Goal: Information Seeking & Learning: Learn about a topic

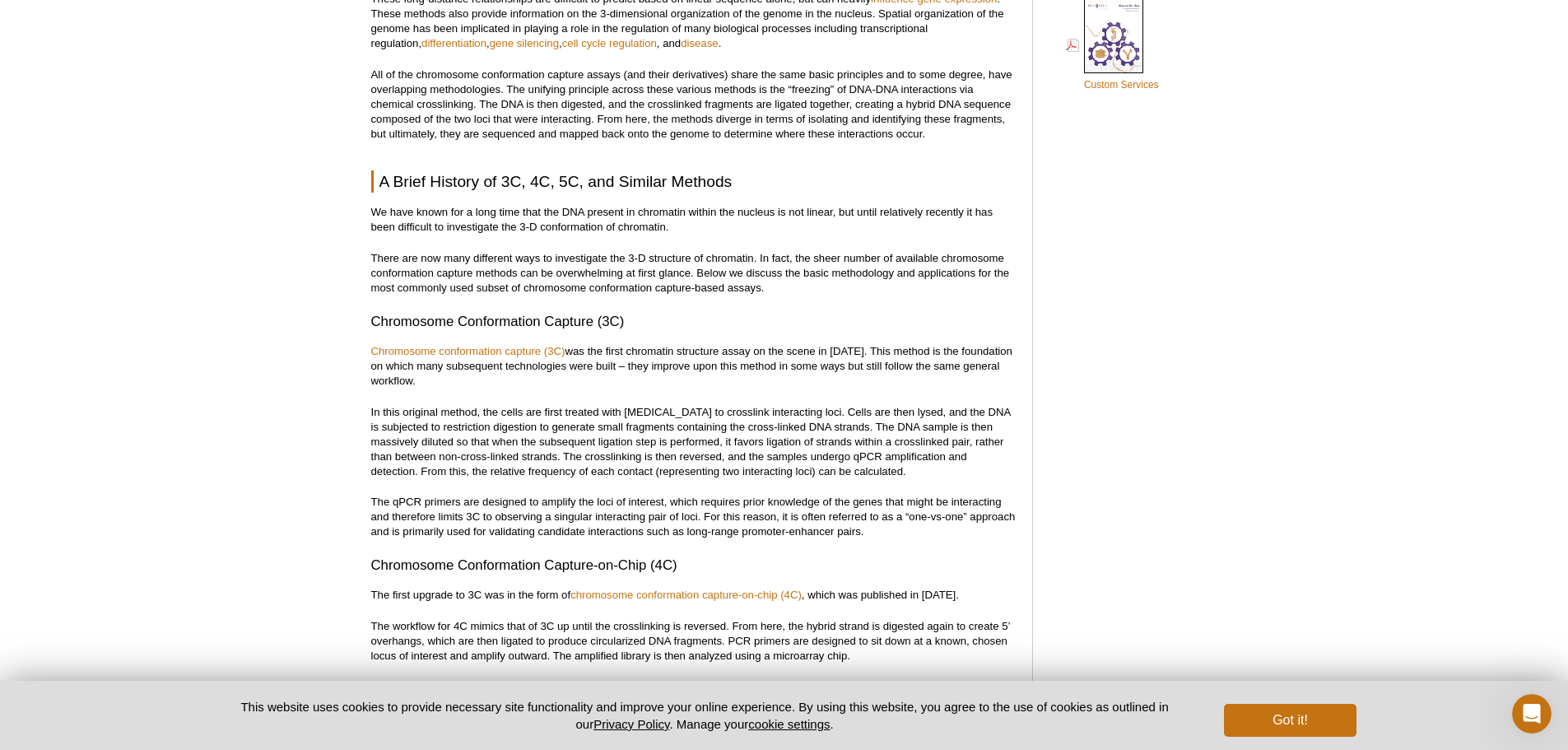
scroll to position [1387, 0]
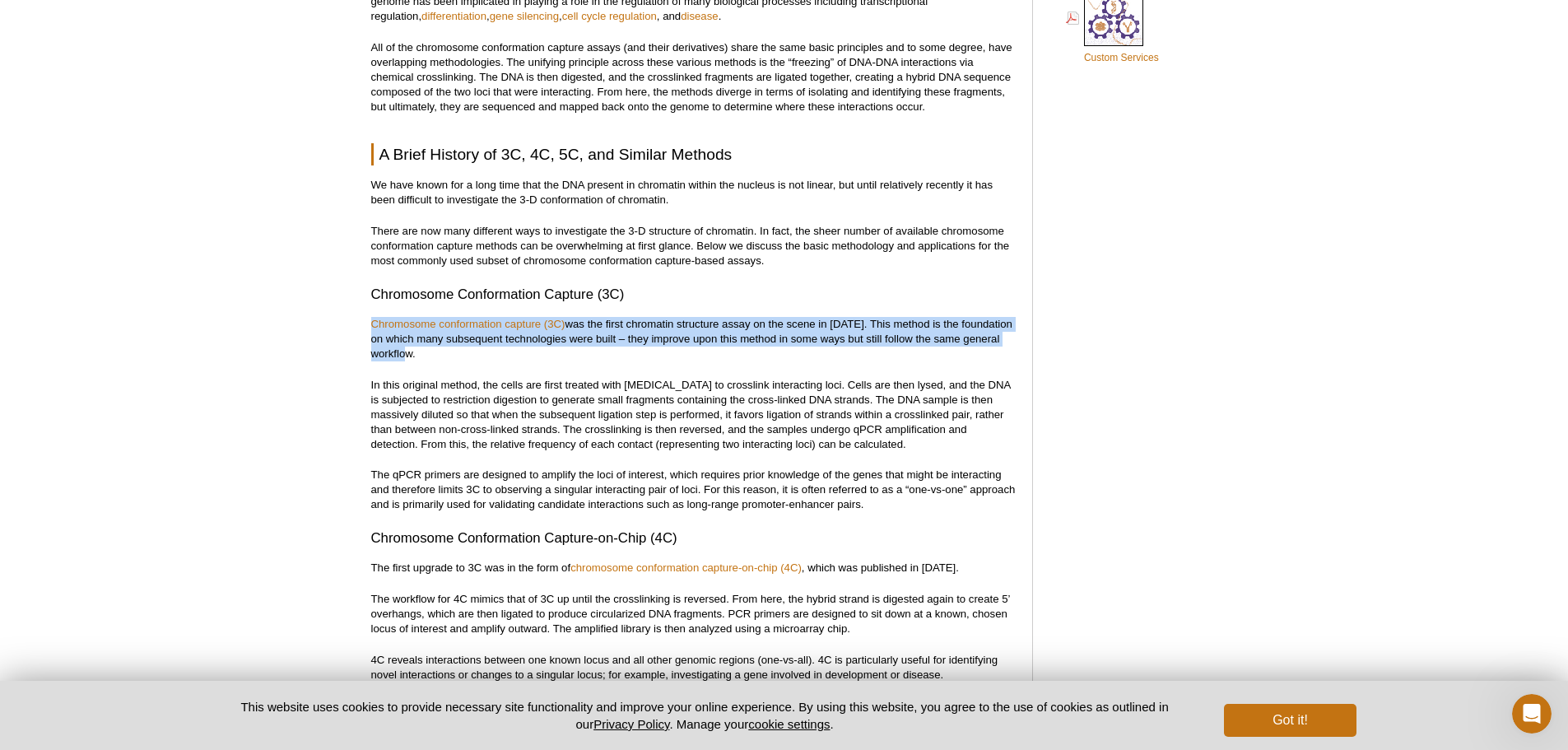
drag, startPoint x: 369, startPoint y: 320, endPoint x: 412, endPoint y: 351, distance: 53.0
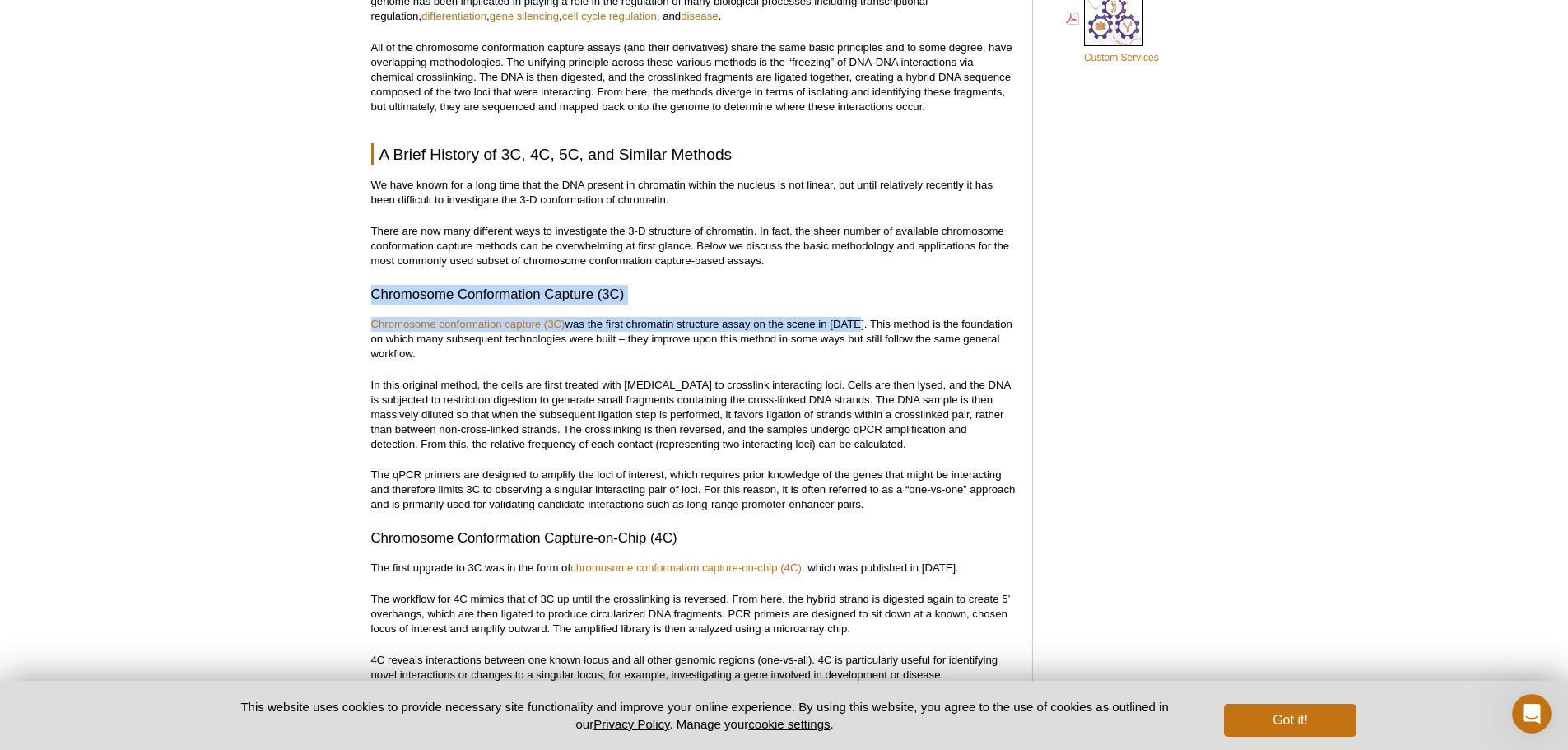
drag, startPoint x: 372, startPoint y: 294, endPoint x: 832, endPoint y: 330, distance: 461.4
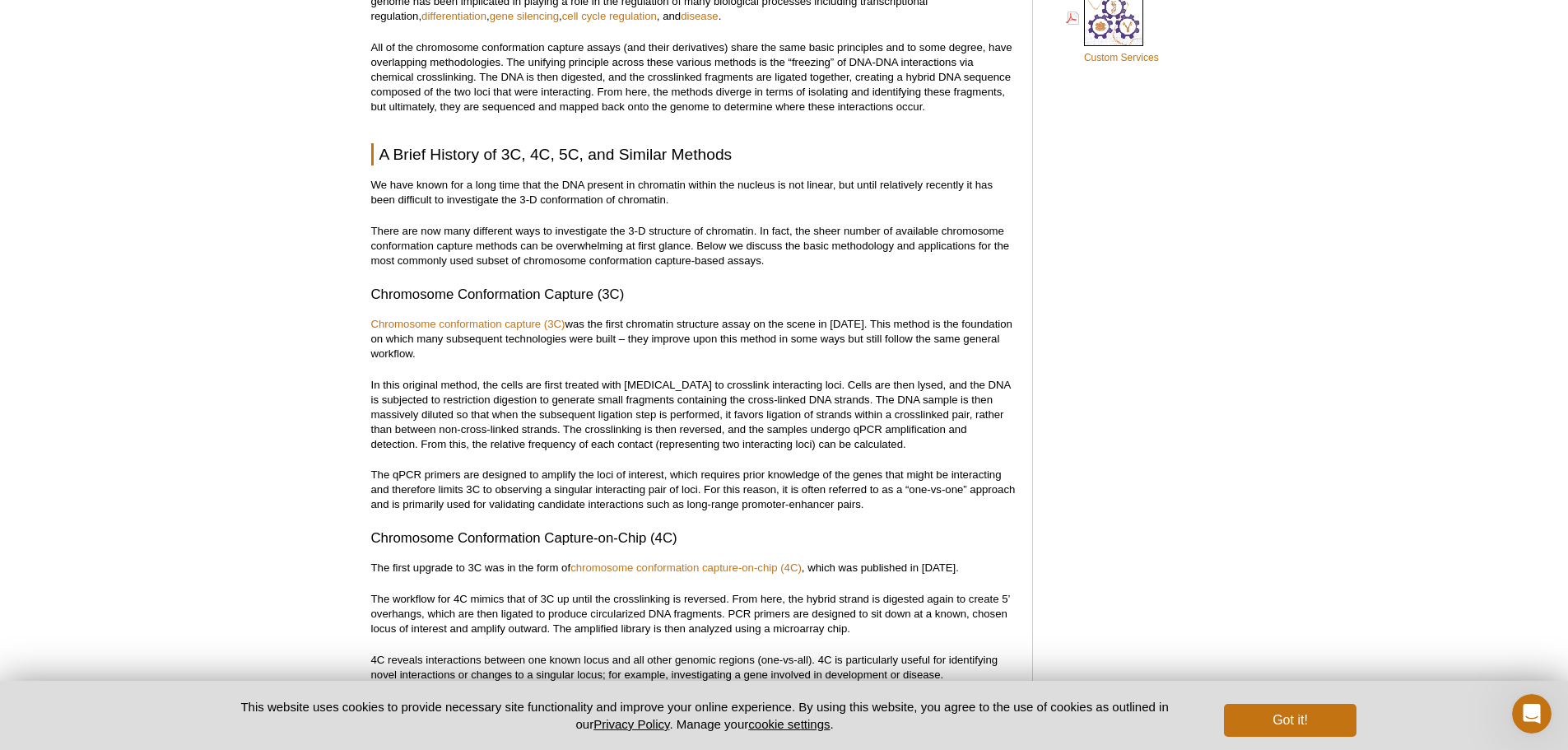
drag, startPoint x: 781, startPoint y: 336, endPoint x: 752, endPoint y: 313, distance: 37.0
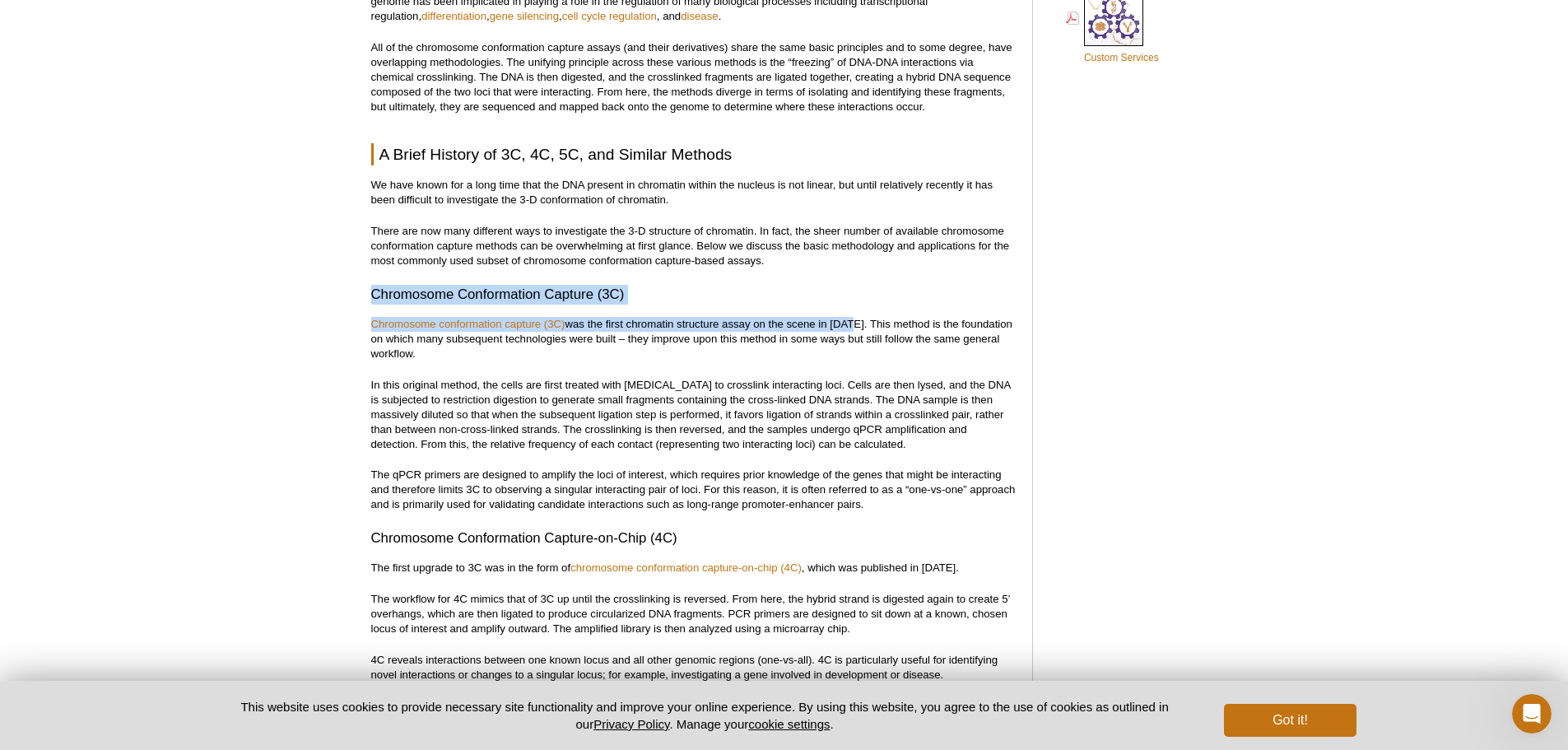
drag, startPoint x: 854, startPoint y: 323, endPoint x: 350, endPoint y: 290, distance: 505.1
copy div "Chromosome Conformation Capture (3C) Chromosome conformation capture (3C) was t…"
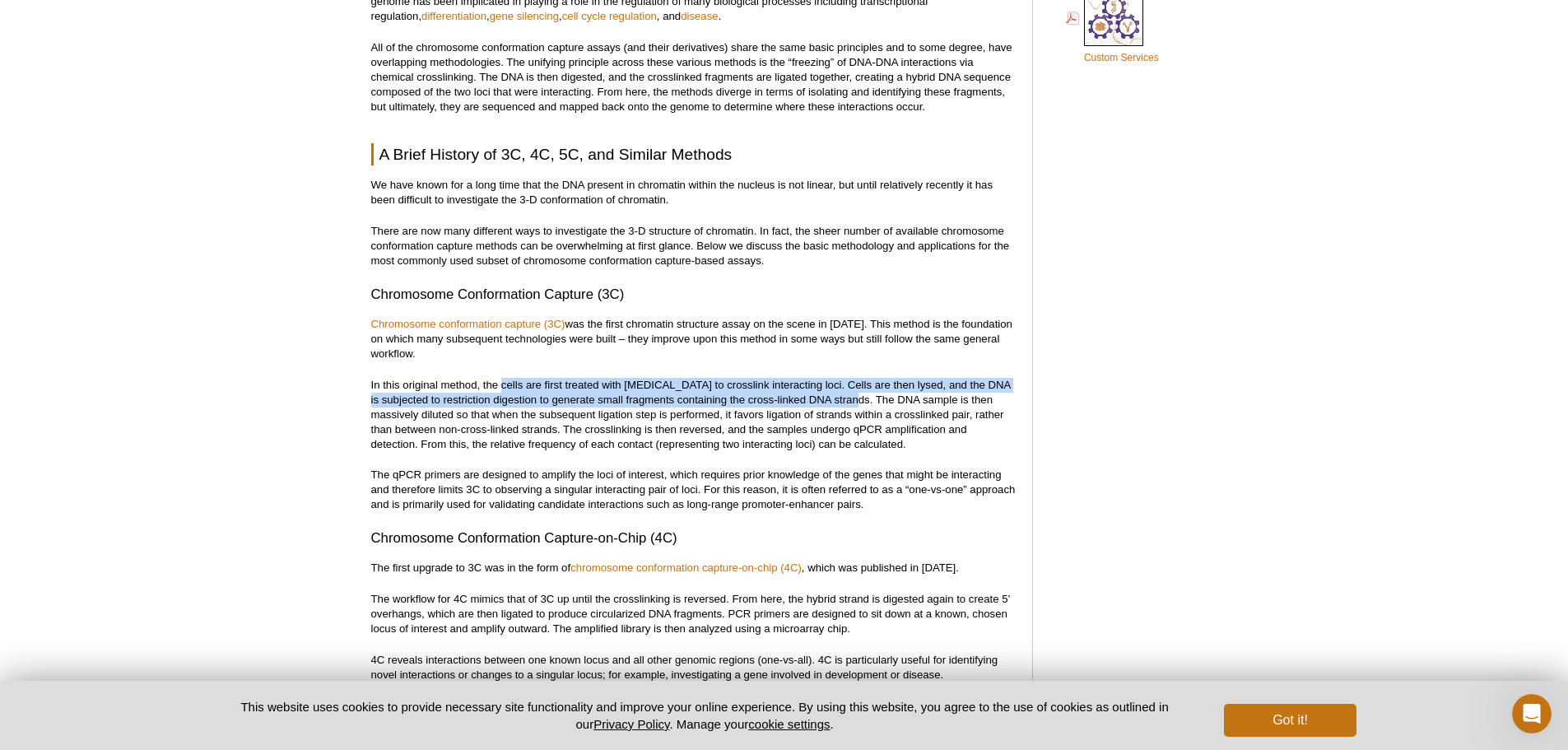
drag, startPoint x: 504, startPoint y: 389, endPoint x: 859, endPoint y: 397, distance: 355.1
click at [859, 397] on p "In this original method, the cells are first treated with [MEDICAL_DATA] to cro…" at bounding box center [694, 415] width 645 height 74
copy p "cells are first treated with [MEDICAL_DATA] to crosslink interacting loci. Cell…"
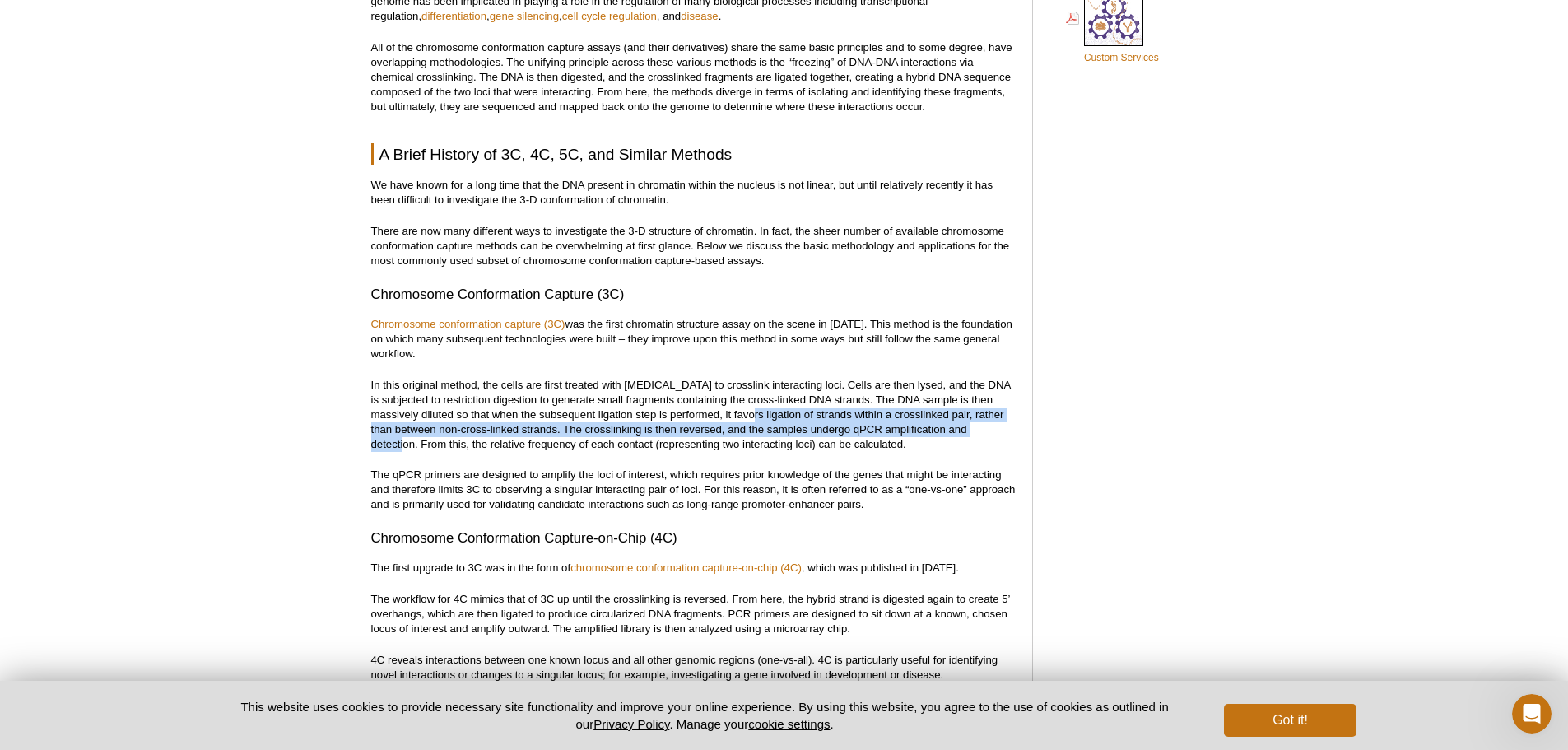
drag, startPoint x: 765, startPoint y: 418, endPoint x: 415, endPoint y: 437, distance: 350.5
click at [415, 437] on p "In this original method, the cells are first treated with [MEDICAL_DATA] to cro…" at bounding box center [694, 415] width 645 height 74
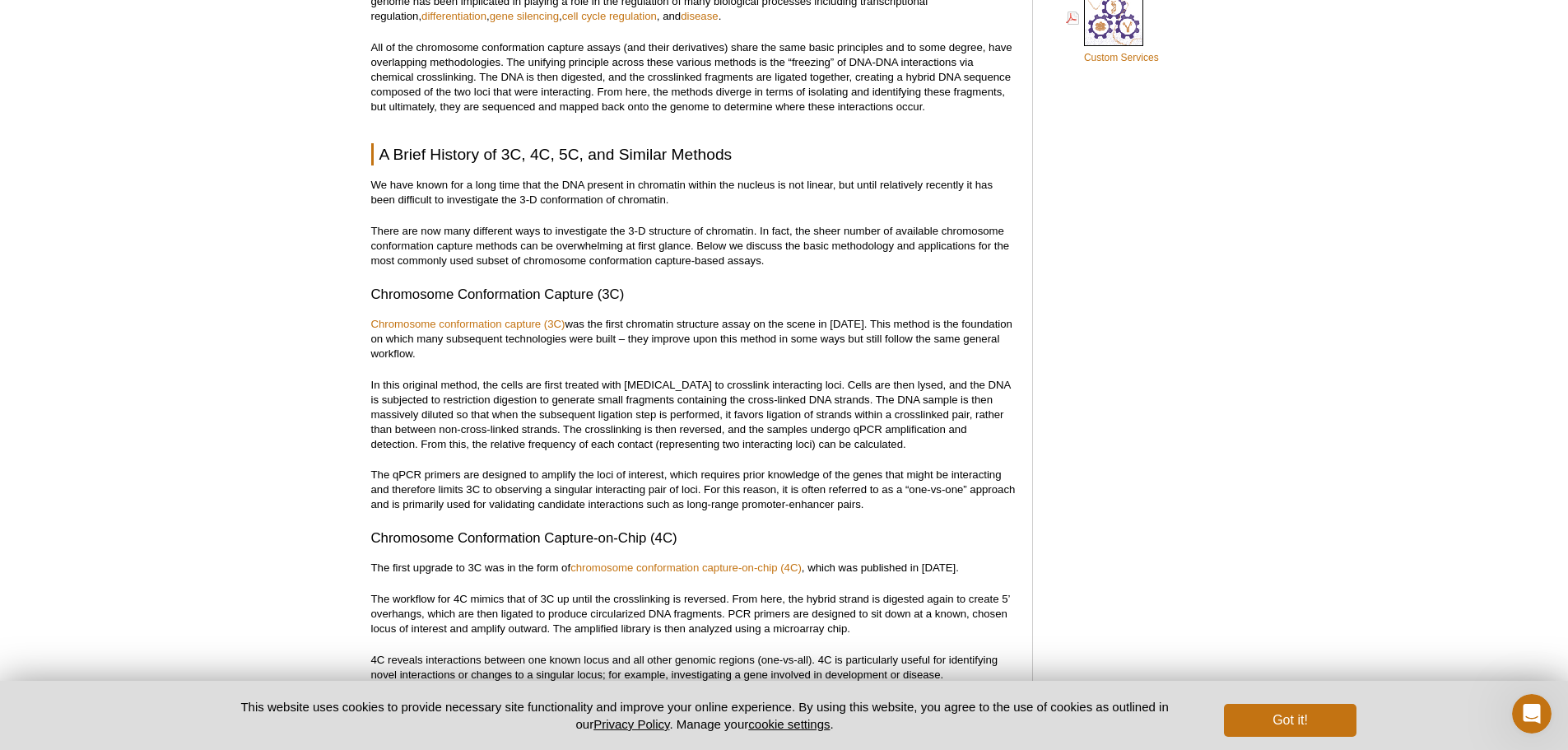
drag, startPoint x: 825, startPoint y: 406, endPoint x: 826, endPoint y: 418, distance: 12.0
click at [826, 418] on p "In this original method, the cells are first treated with [MEDICAL_DATA] to cro…" at bounding box center [694, 415] width 645 height 74
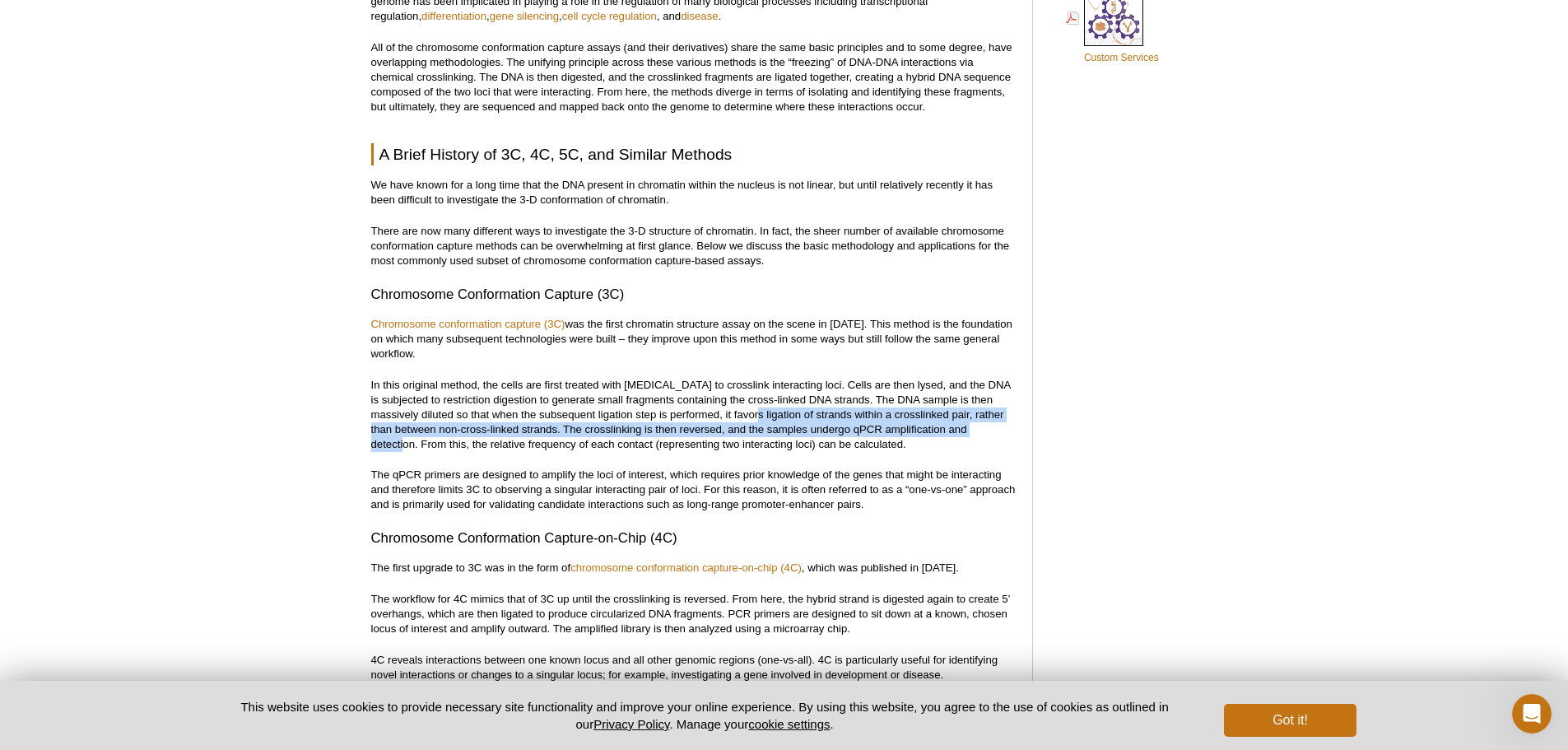
drag, startPoint x: 767, startPoint y: 417, endPoint x: 414, endPoint y: 447, distance: 354.3
click at [414, 447] on p "In this original method, the cells are first treated with [MEDICAL_DATA] to cro…" at bounding box center [694, 415] width 645 height 74
copy p "ligation of strands within a crosslinked pair, rather than between non-cross-li…"
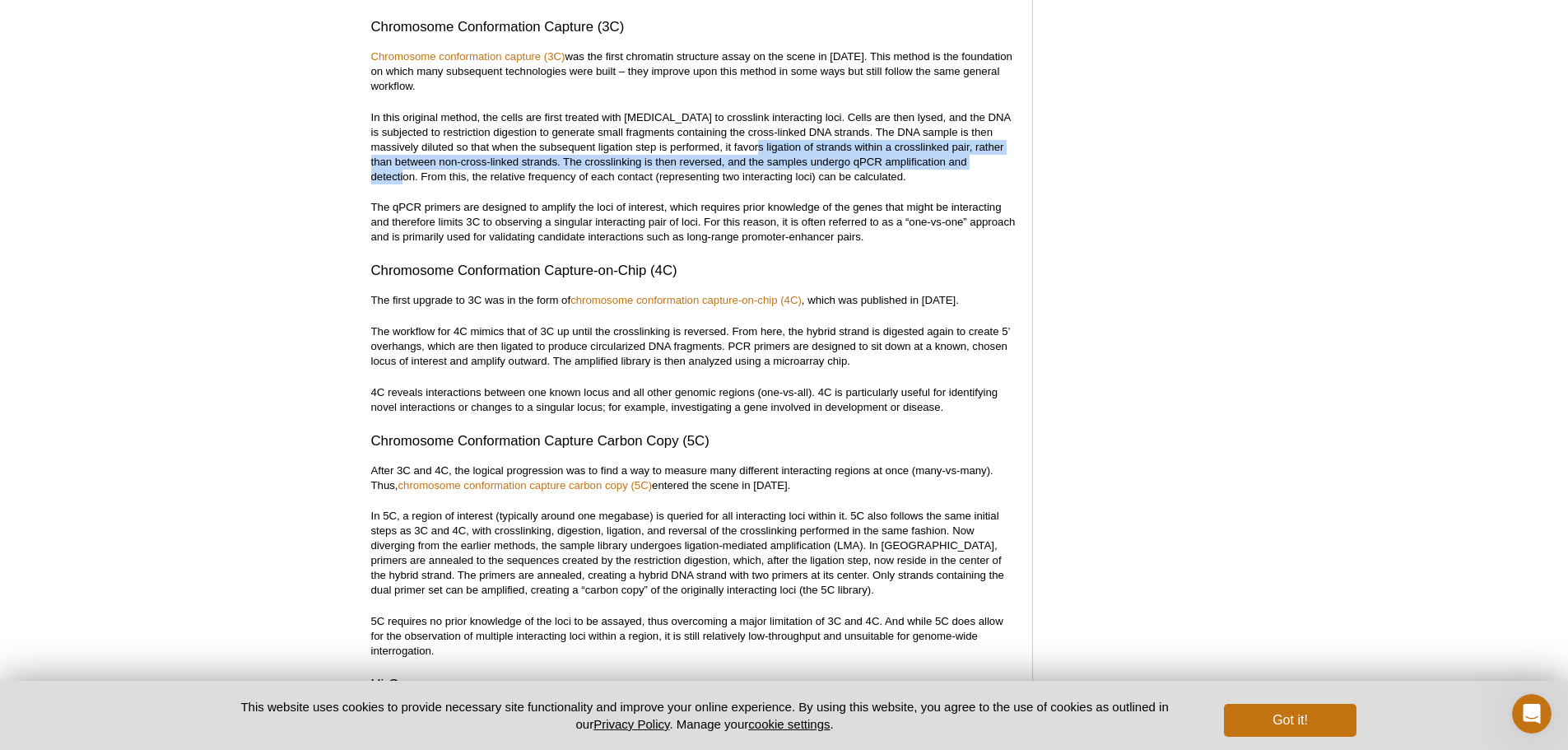
scroll to position [1770, 0]
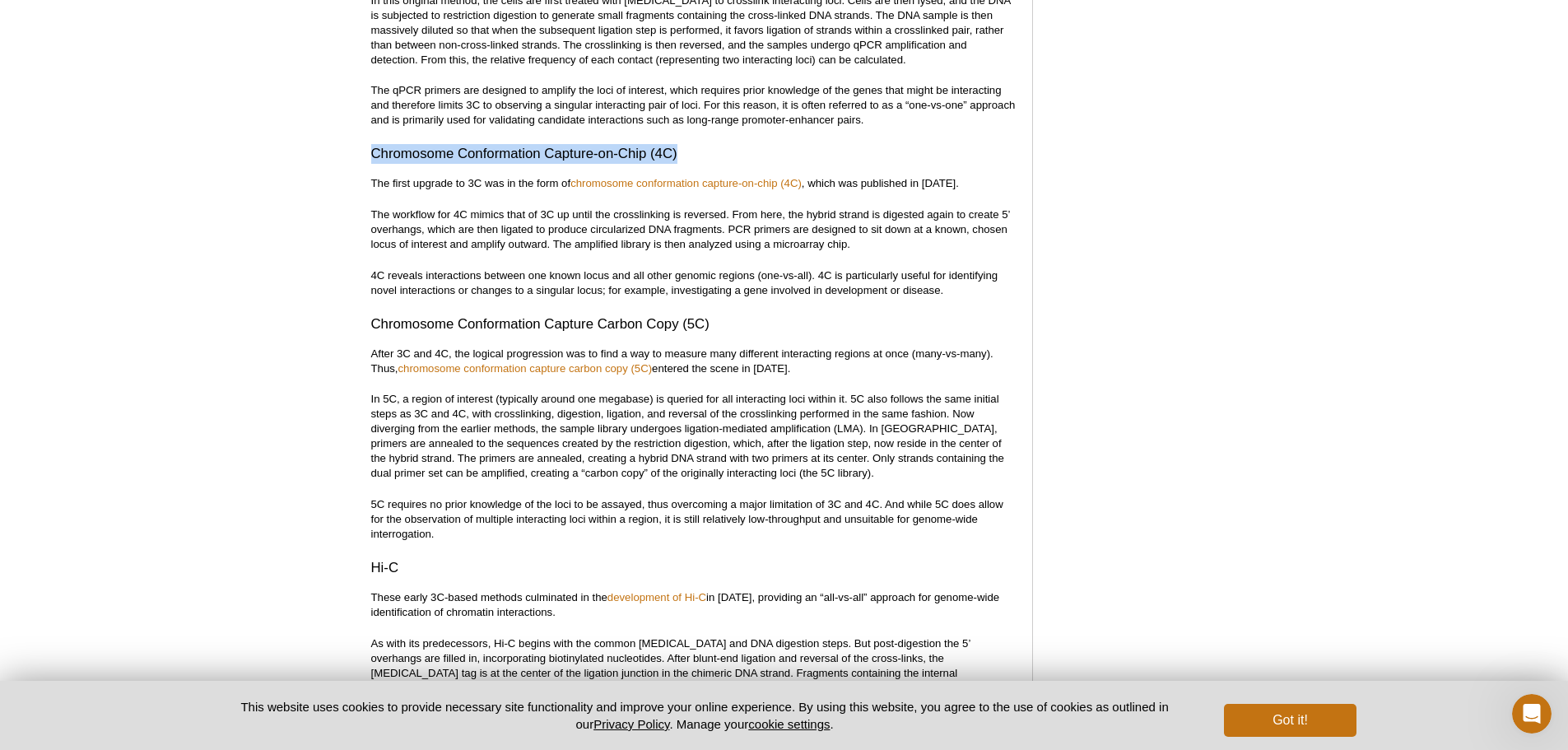
drag, startPoint x: 367, startPoint y: 152, endPoint x: 692, endPoint y: 147, distance: 325.0
copy h3 "Chromosome Conformation Capture-on-Chip (4C)"
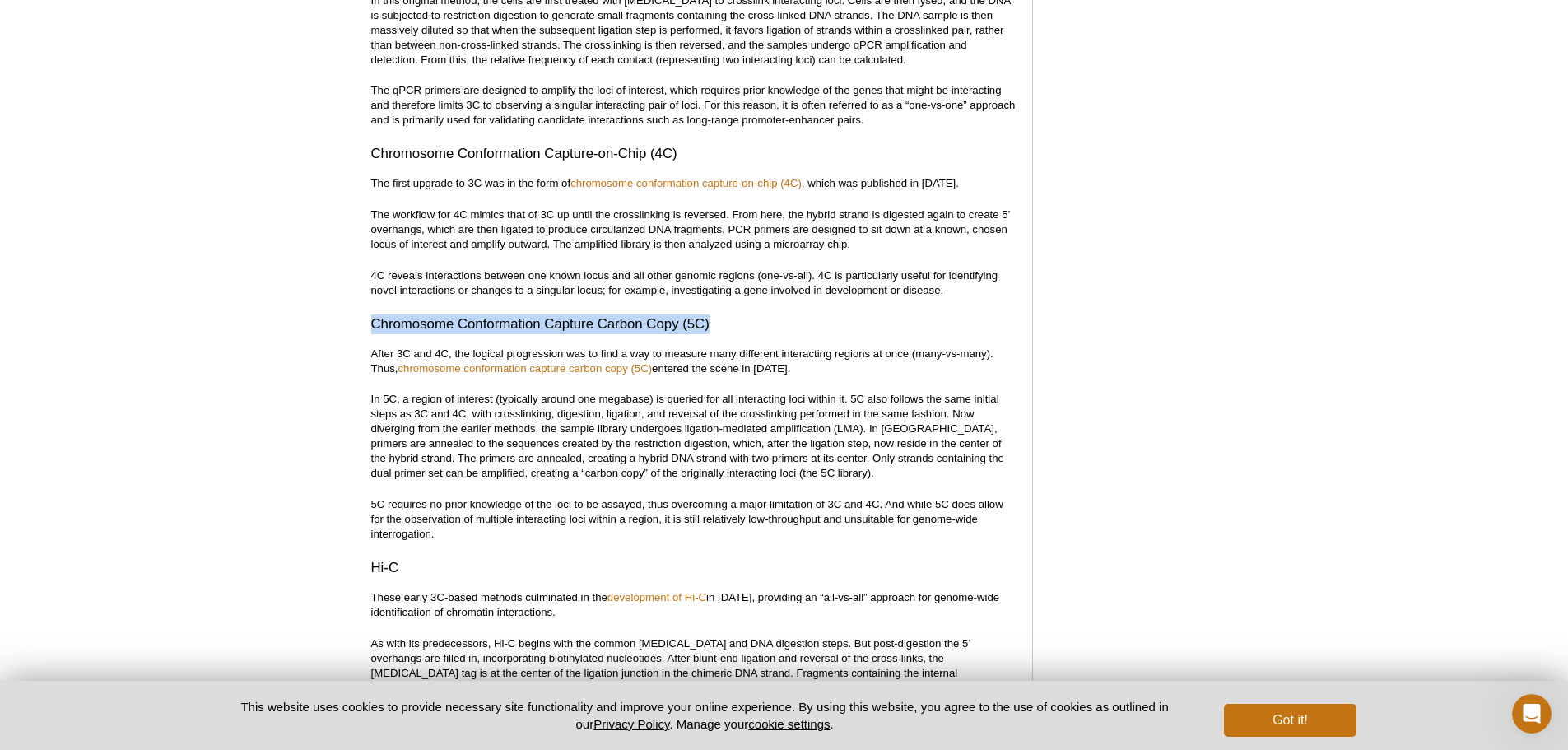
drag, startPoint x: 373, startPoint y: 322, endPoint x: 714, endPoint y: 315, distance: 341.1
click at [714, 315] on h3 "Chromosome Conformation Capture Carbon Copy (5C)" at bounding box center [694, 324] width 645 height 20
copy h3 "Chromosome Conformation Capture Carbon Copy (5C)"
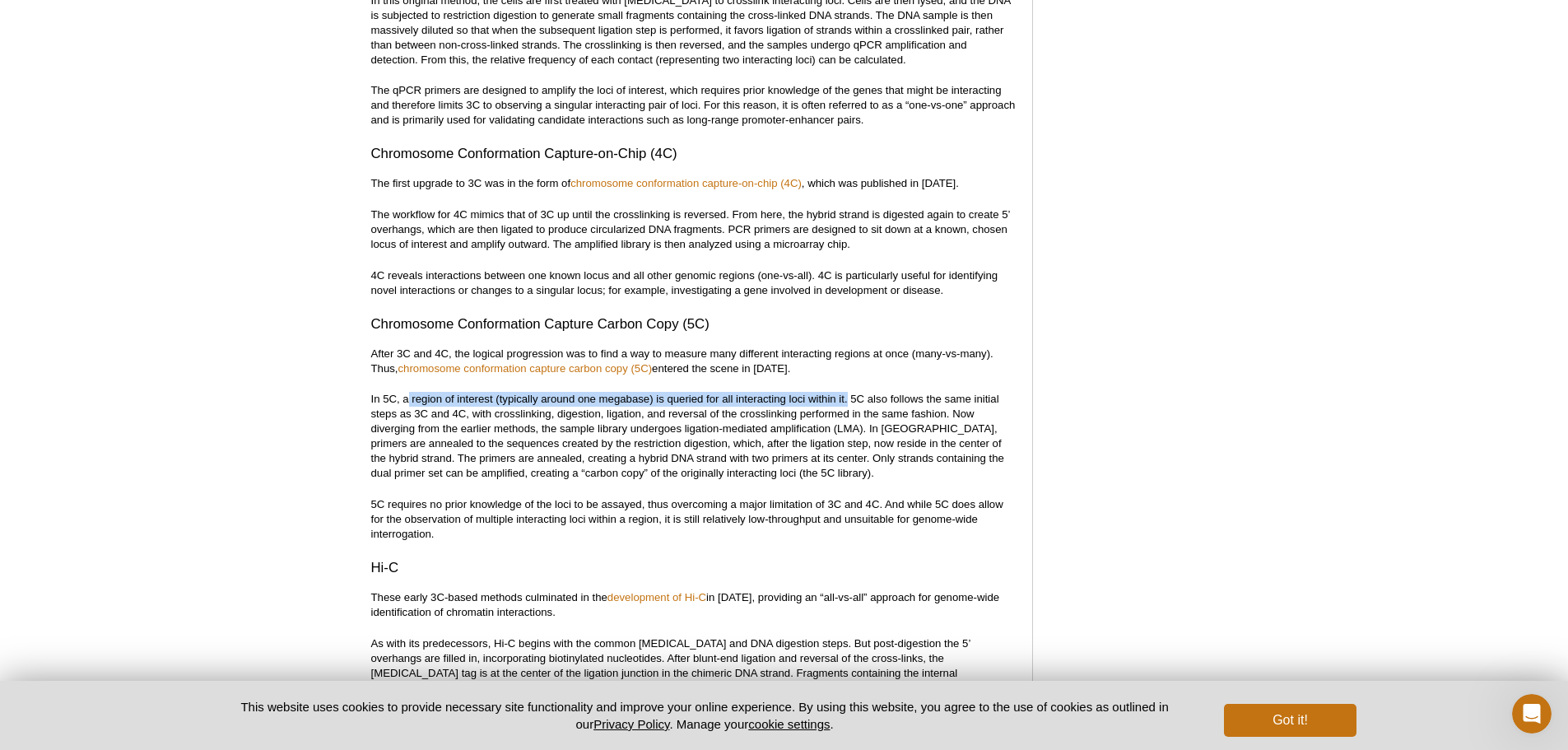
drag, startPoint x: 410, startPoint y: 398, endPoint x: 847, endPoint y: 392, distance: 437.0
click at [847, 392] on p "In 5C, a region of interest (typically around one megabase) is queried for all …" at bounding box center [694, 437] width 645 height 89
copy p "region of interest (typically around one megabase) is queried for all interacti…"
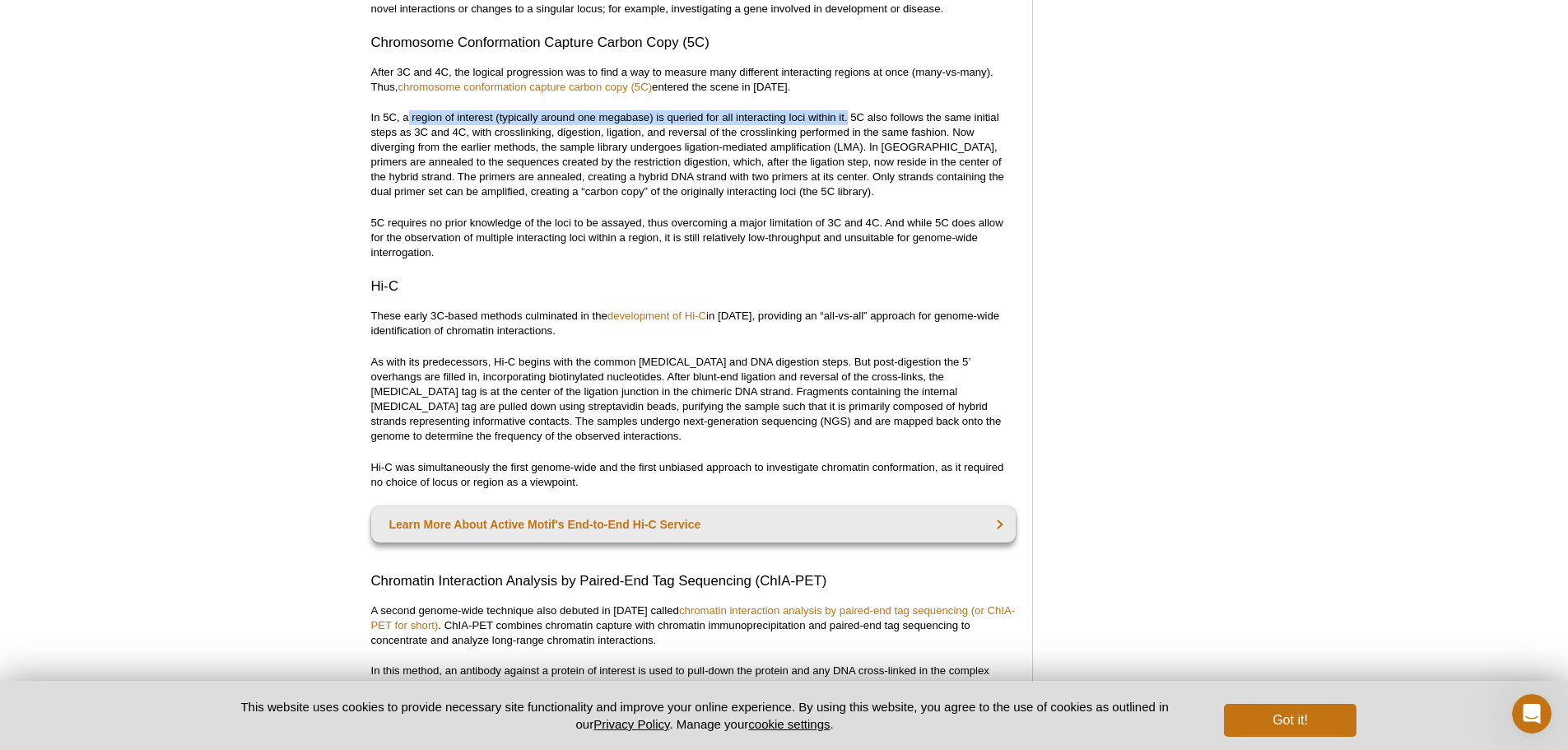
scroll to position [2141, 0]
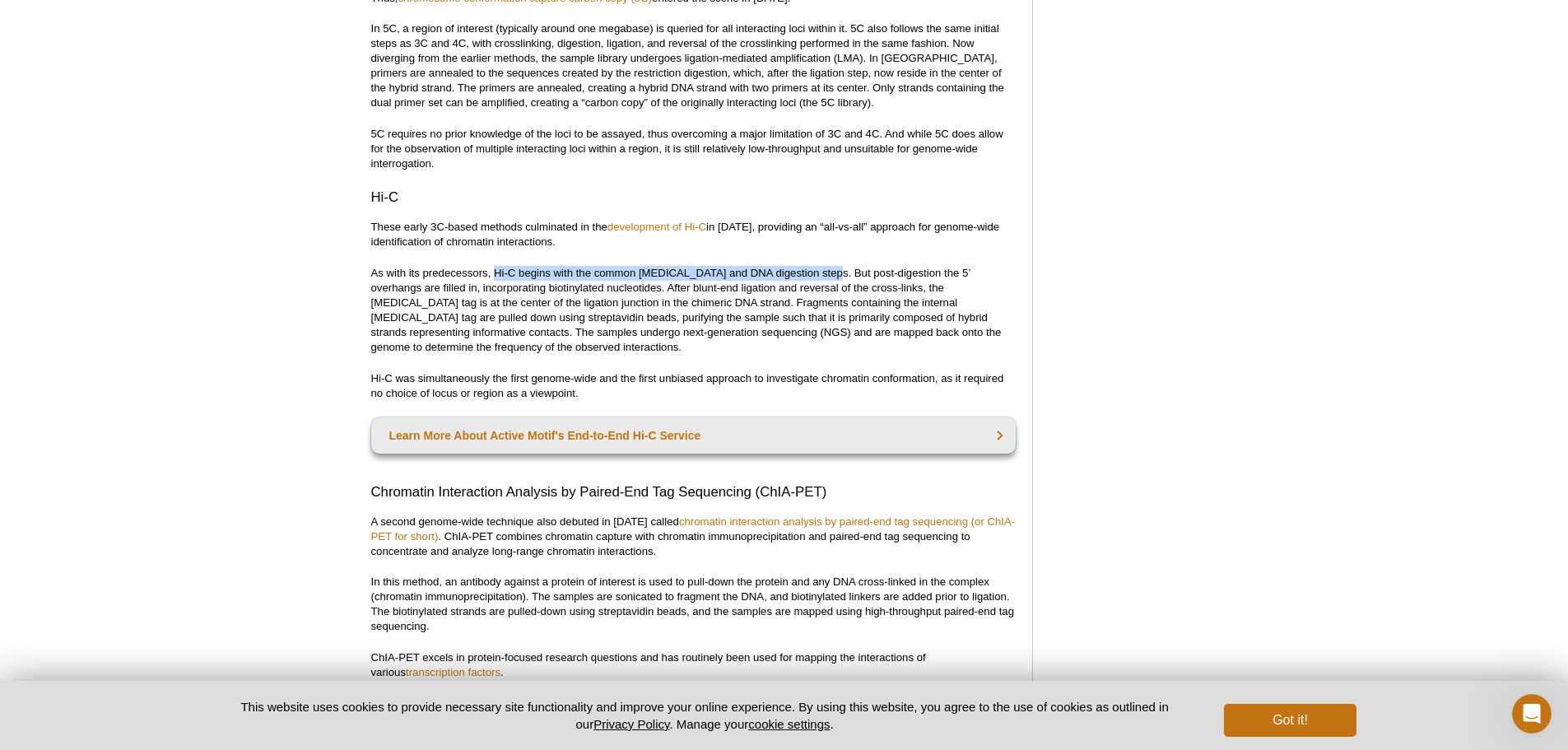
drag, startPoint x: 493, startPoint y: 273, endPoint x: 819, endPoint y: 270, distance: 326.0
click at [819, 270] on p "As with its predecessors, Hi-C begins with the common [MEDICAL_DATA] and DNA di…" at bounding box center [694, 310] width 645 height 89
copy p "Hi-C begins with the common [MEDICAL_DATA] and DNA digestion steps"
click at [921, 354] on p "As with its predecessors, Hi-C begins with the common [MEDICAL_DATA] and DNA di…" at bounding box center [694, 310] width 645 height 89
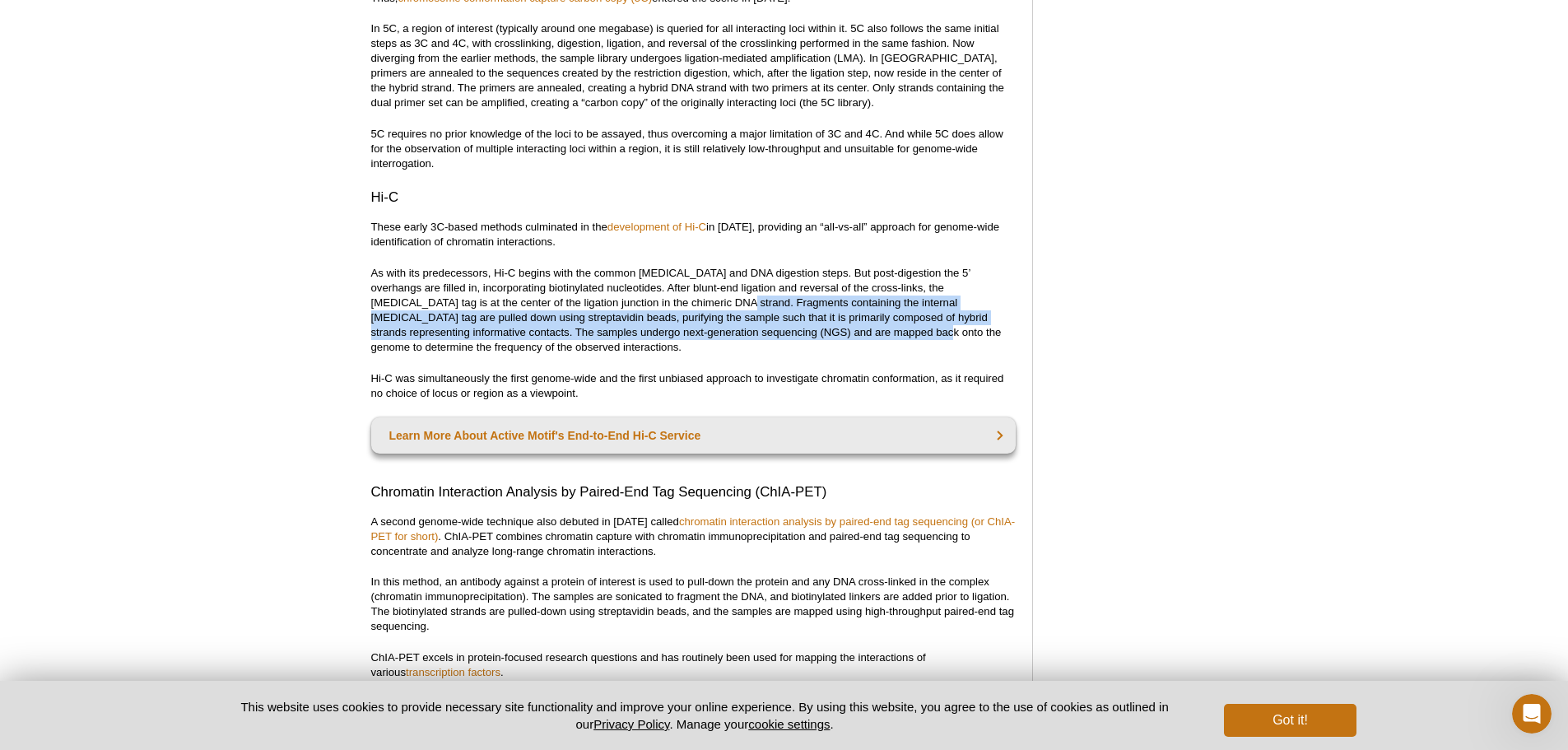
drag, startPoint x: 613, startPoint y: 304, endPoint x: 773, endPoint y: 332, distance: 162.4
click at [773, 332] on p "As with its predecessors, Hi-C begins with the common [MEDICAL_DATA] and DNA di…" at bounding box center [694, 310] width 645 height 89
copy p "Fragments containing the internal [MEDICAL_DATA] tag are pulled down using stre…"
